Goal: Find specific page/section: Find specific page/section

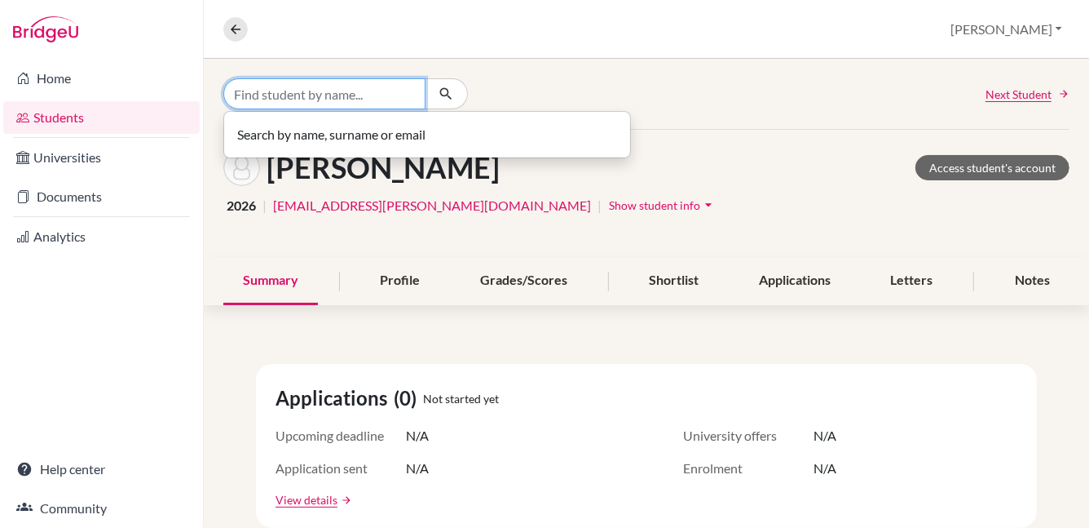
click at [418, 94] on input "Find student by name..." at bounding box center [324, 93] width 202 height 31
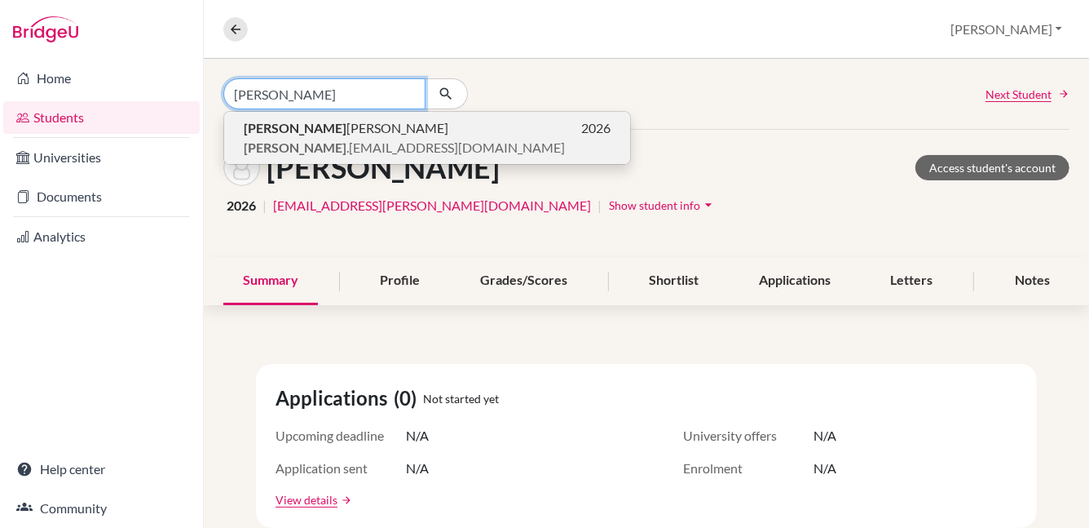
type input "rishit"
click at [347, 136] on p "Rishit Raj 2026" at bounding box center [427, 128] width 367 height 20
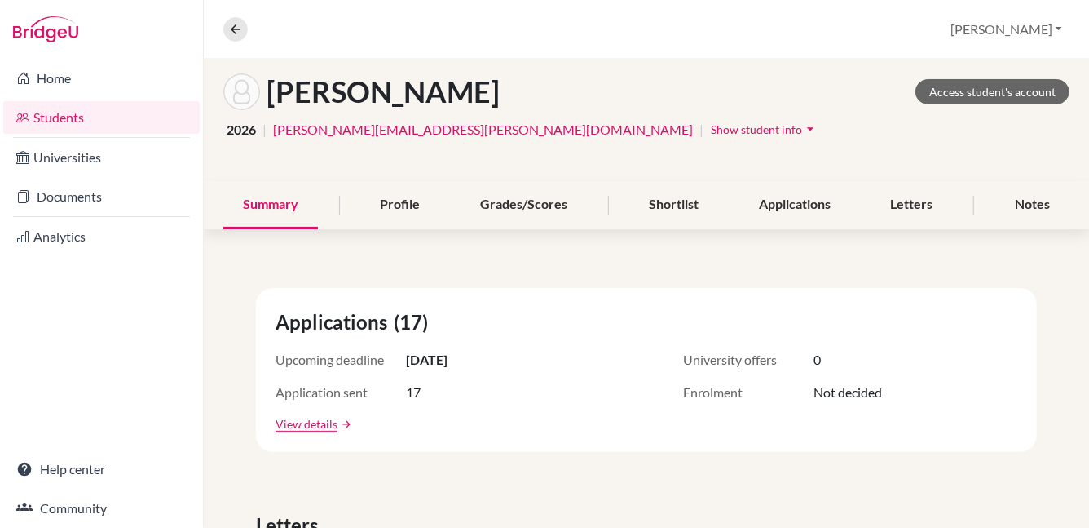
scroll to position [106, 0]
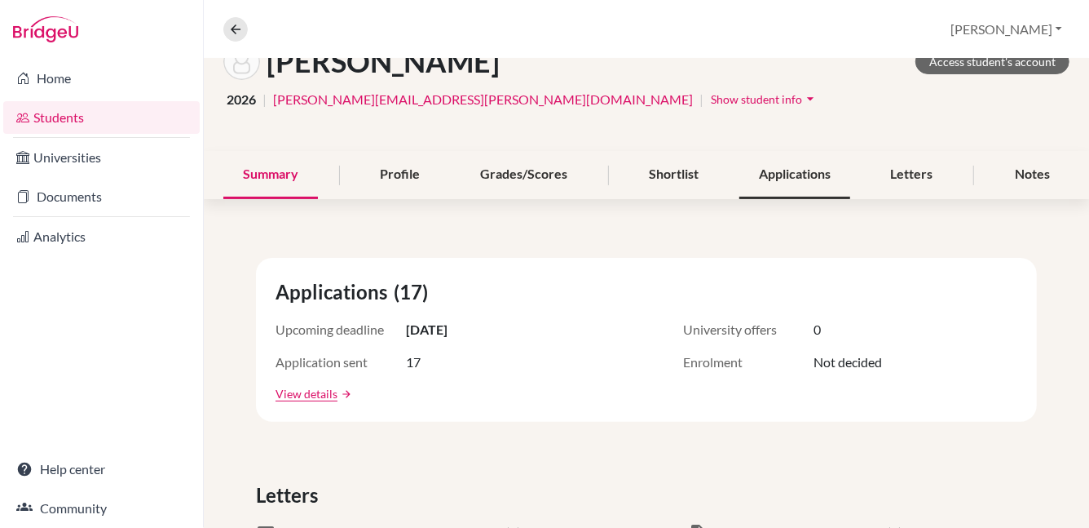
click at [798, 172] on div "Applications" at bounding box center [795, 175] width 111 height 48
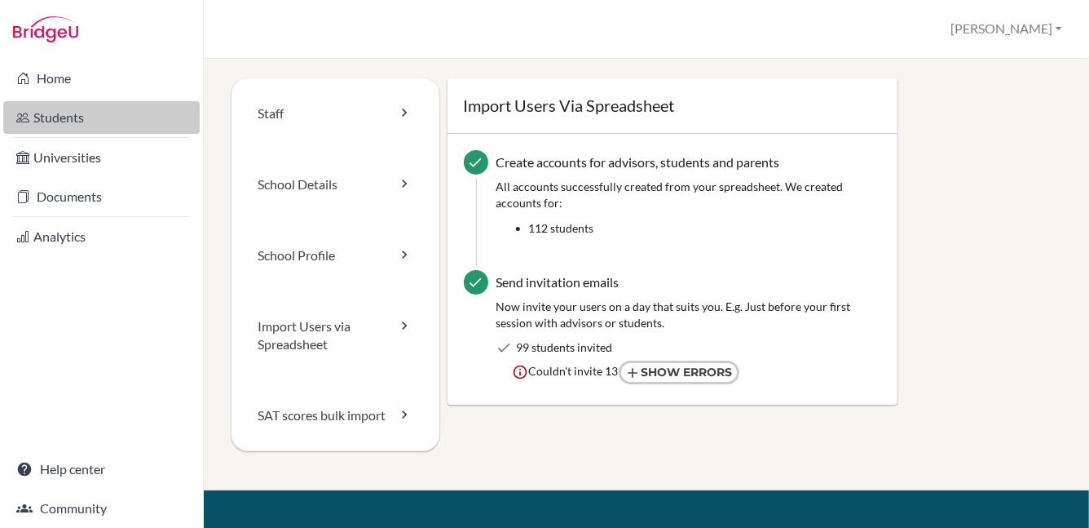
click at [107, 114] on link "Students" at bounding box center [101, 117] width 197 height 33
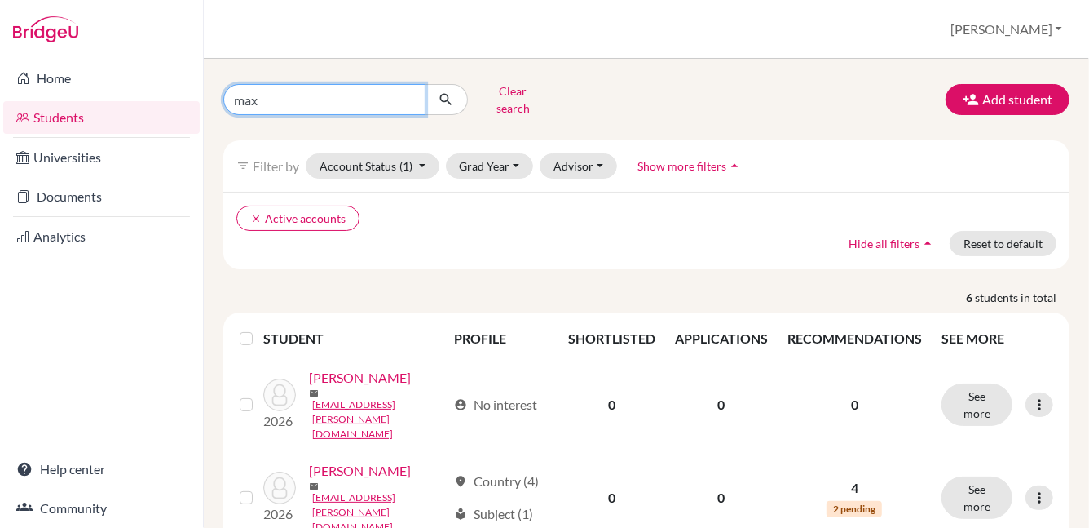
click at [424, 93] on input "max" at bounding box center [324, 99] width 202 height 31
click at [409, 93] on input "max" at bounding box center [324, 99] width 202 height 31
type input "margarita"
click at [447, 100] on icon "submit" at bounding box center [446, 99] width 16 height 16
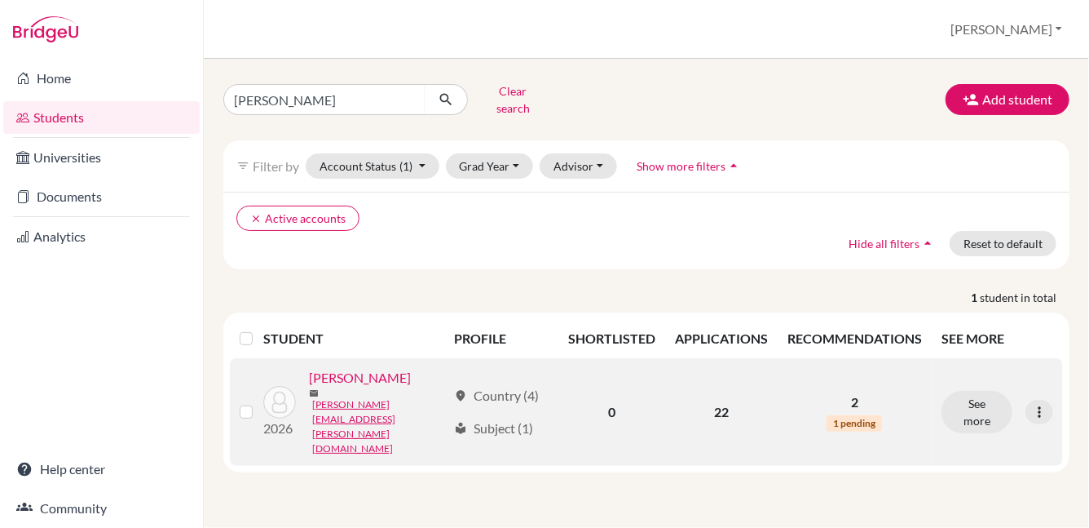
click at [388, 373] on link "Sokhan, Margarita" at bounding box center [360, 378] width 102 height 20
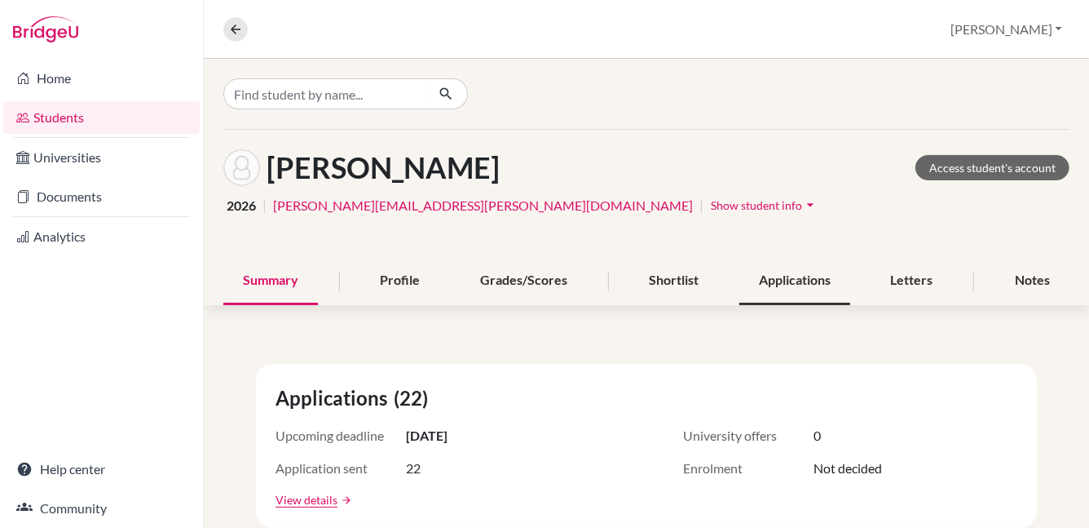
click at [764, 284] on div "Applications" at bounding box center [795, 281] width 111 height 48
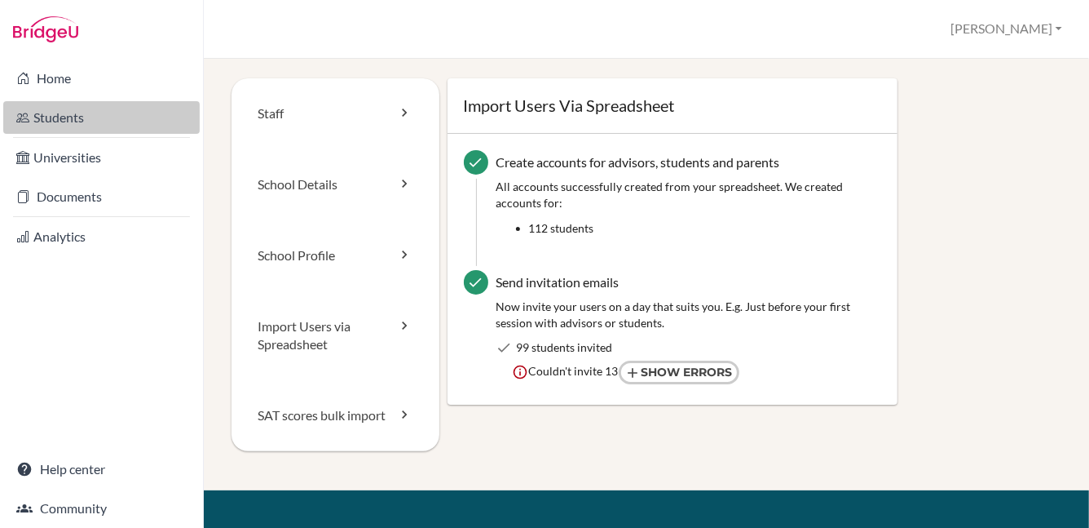
click at [77, 112] on link "Students" at bounding box center [101, 117] width 197 height 33
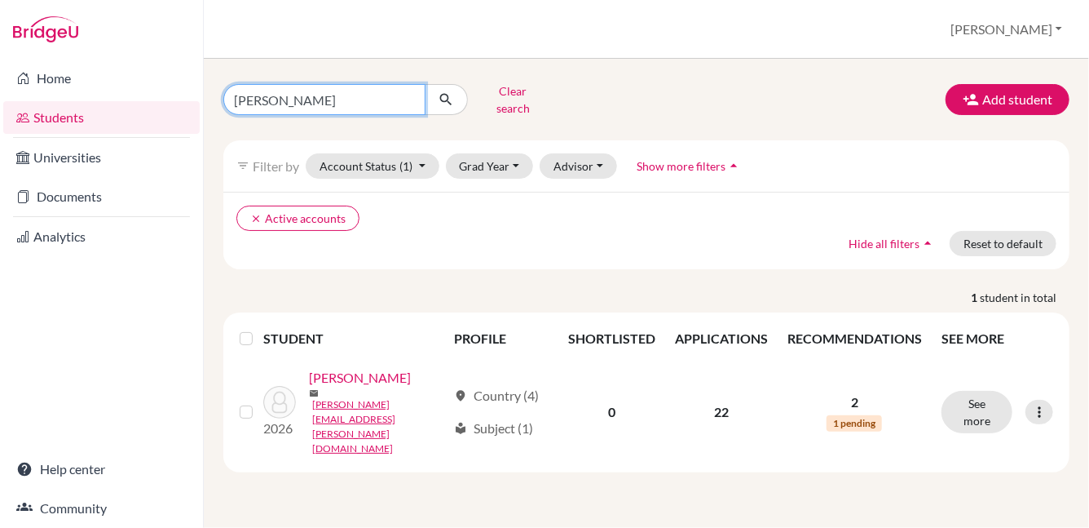
click at [409, 95] on input "[PERSON_NAME]" at bounding box center [324, 99] width 202 height 31
type input "[PERSON_NAME]"
click at [443, 91] on icon "submit" at bounding box center [446, 99] width 16 height 16
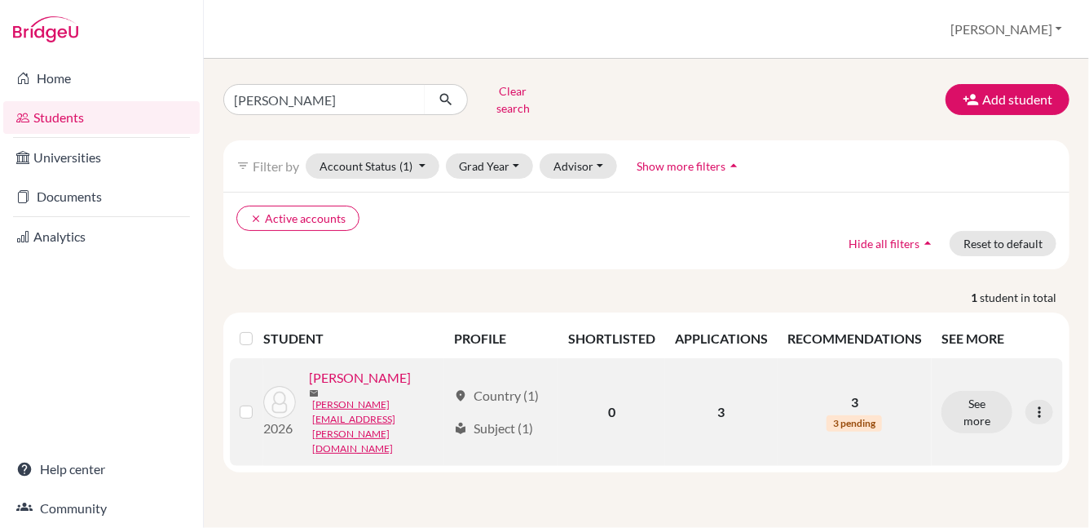
click at [370, 374] on link "[PERSON_NAME]" at bounding box center [360, 378] width 102 height 20
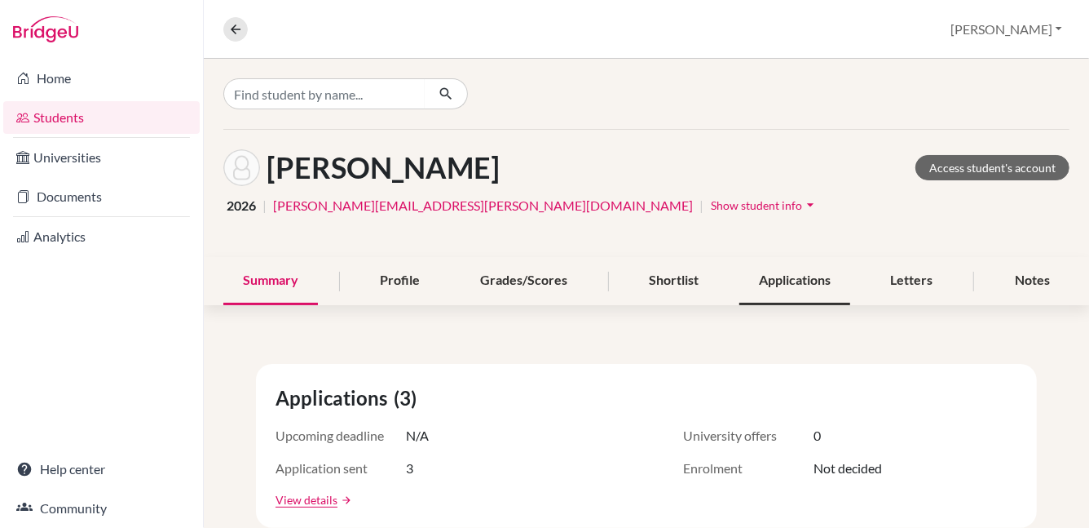
click at [763, 285] on div "Applications" at bounding box center [795, 281] width 111 height 48
